Goal: Navigation & Orientation: Find specific page/section

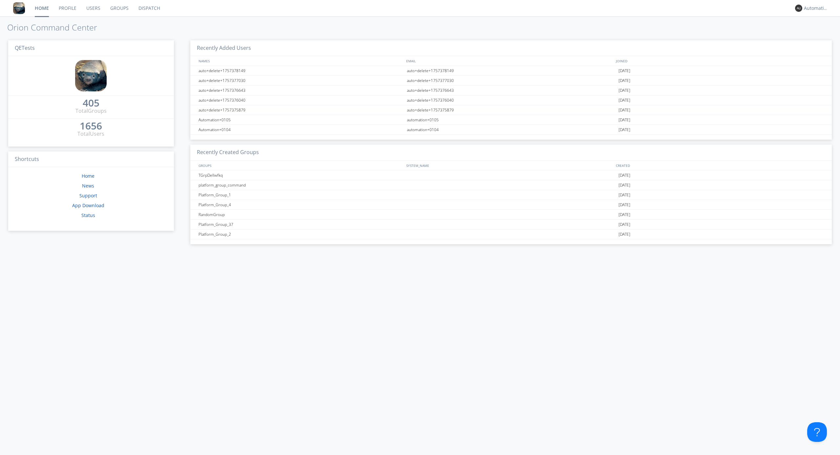
click at [149, 8] on link "Dispatch" at bounding box center [150, 8] width 32 height 16
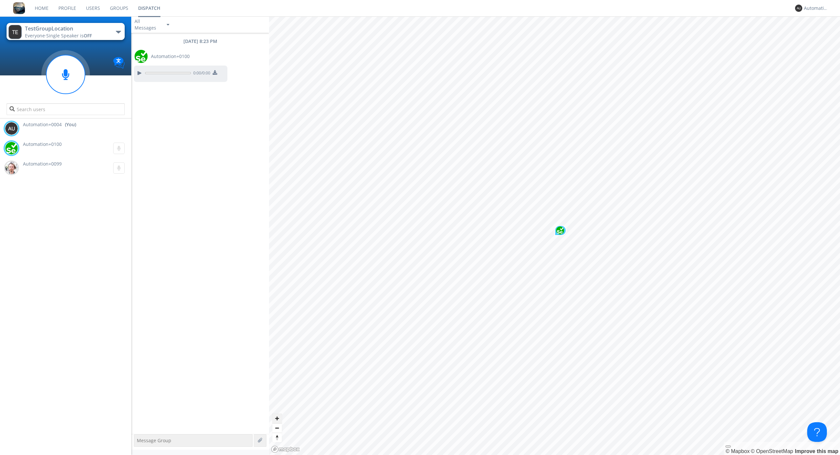
click at [277, 419] on span "Zoom in" at bounding box center [277, 419] width 10 height 10
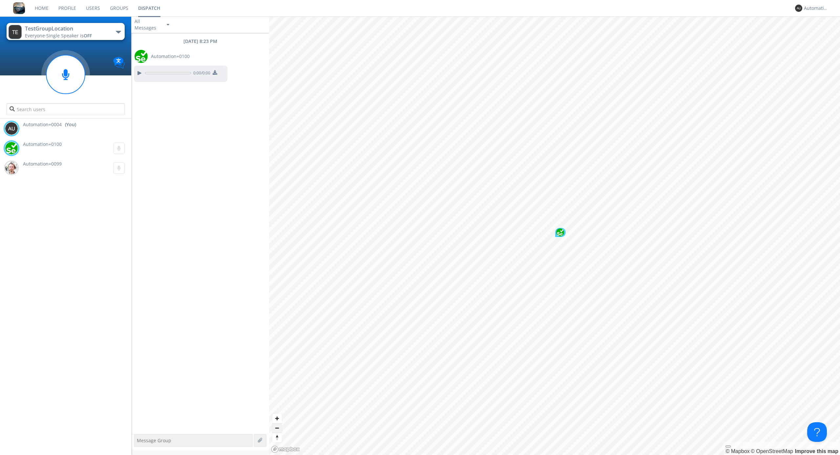
click at [277, 428] on span "Zoom out" at bounding box center [277, 428] width 10 height 9
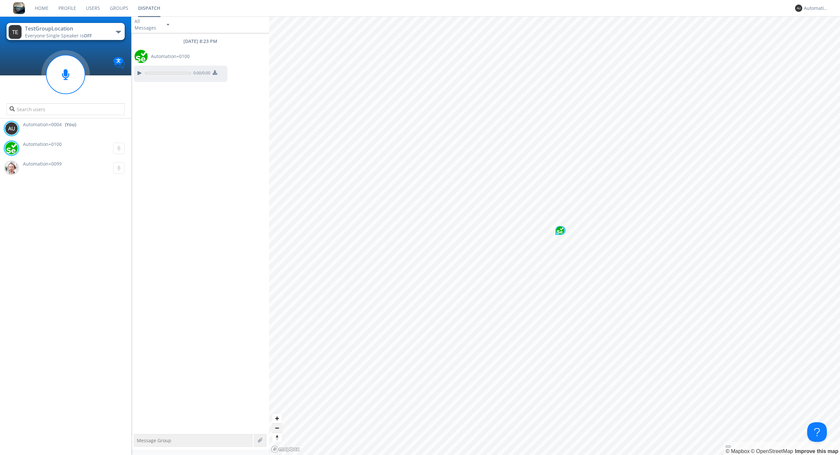
click at [277, 428] on span "Zoom out" at bounding box center [277, 428] width 10 height 9
